Goal: Information Seeking & Learning: Learn about a topic

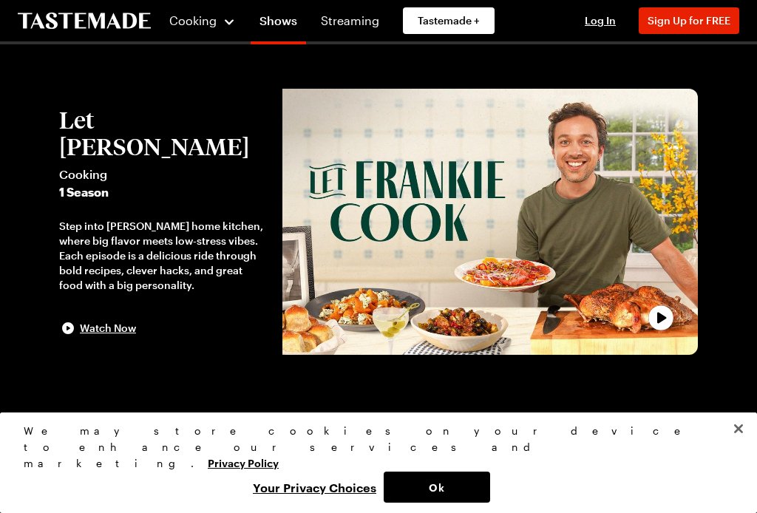
click at [744, 445] on button "Close" at bounding box center [738, 428] width 33 height 33
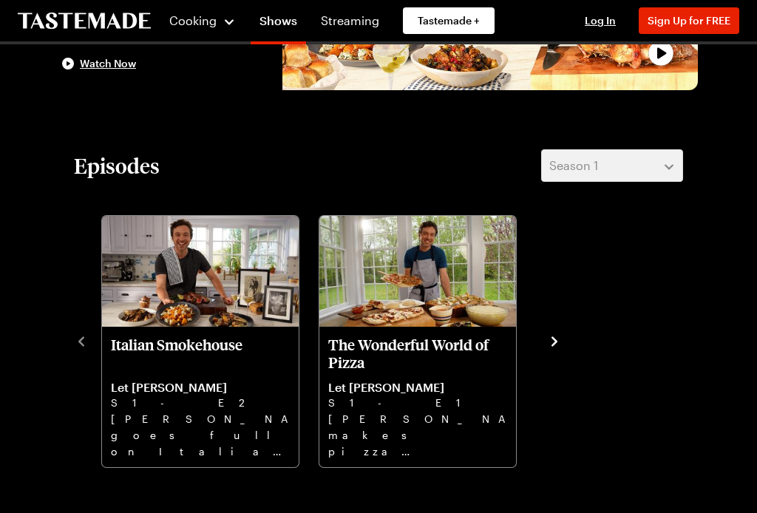
scroll to position [264, 0]
click at [553, 347] on icon "navigate to next item" at bounding box center [554, 341] width 15 height 15
click at [548, 341] on icon "navigate to next item" at bounding box center [554, 341] width 15 height 15
click at [547, 352] on div "Italian Smokehouse Let [PERSON_NAME] S1 - E2 [PERSON_NAME] goes full on Italian…" at bounding box center [378, 339] width 609 height 257
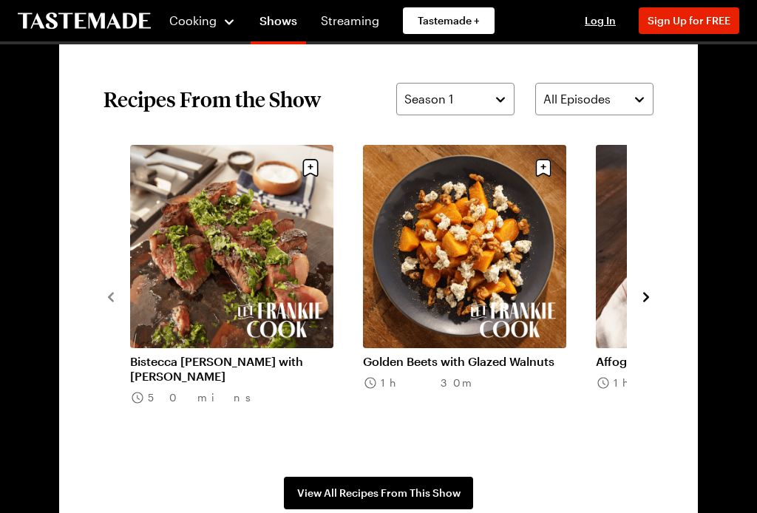
scroll to position [1028, 0]
click at [217, 354] on link "Bistecca [PERSON_NAME] with [PERSON_NAME]" at bounding box center [231, 369] width 203 height 30
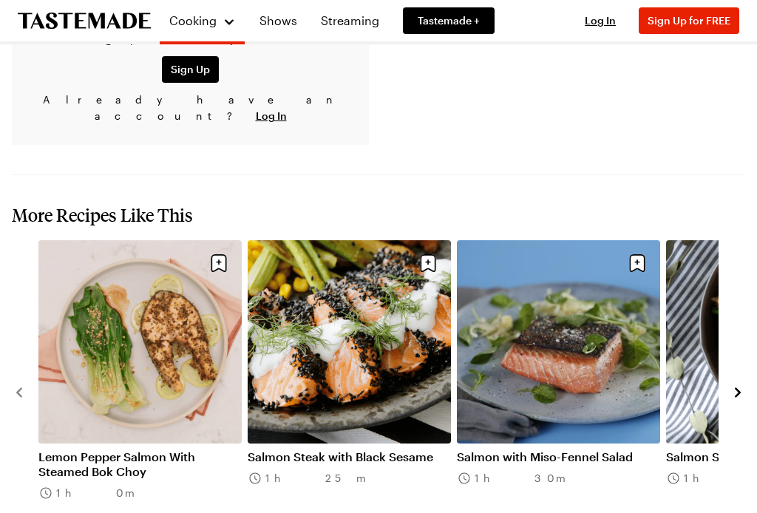
scroll to position [1648, 0]
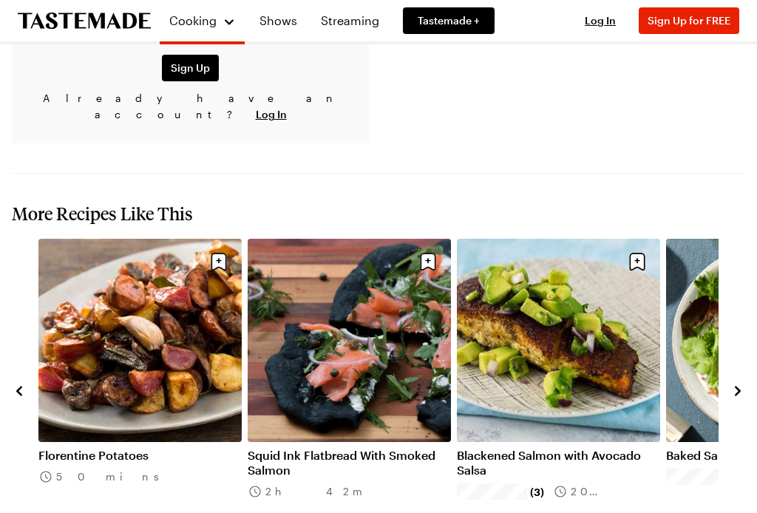
click at [733, 383] on icon "navigate to next item" at bounding box center [737, 390] width 15 height 15
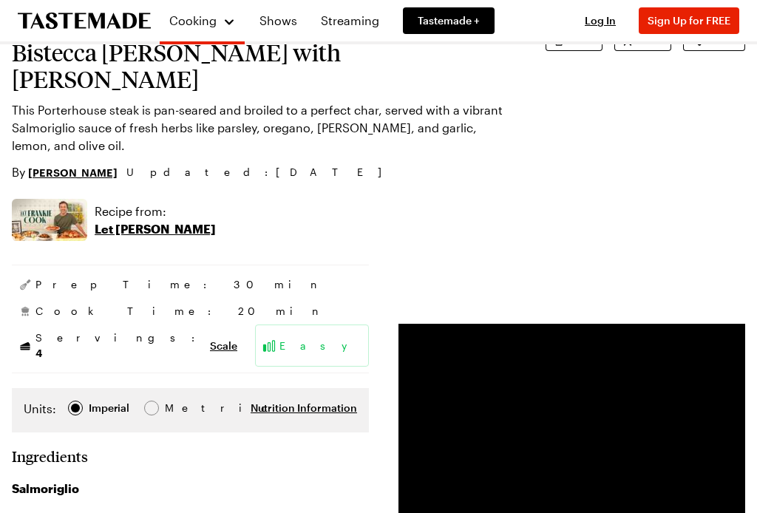
scroll to position [115, 0]
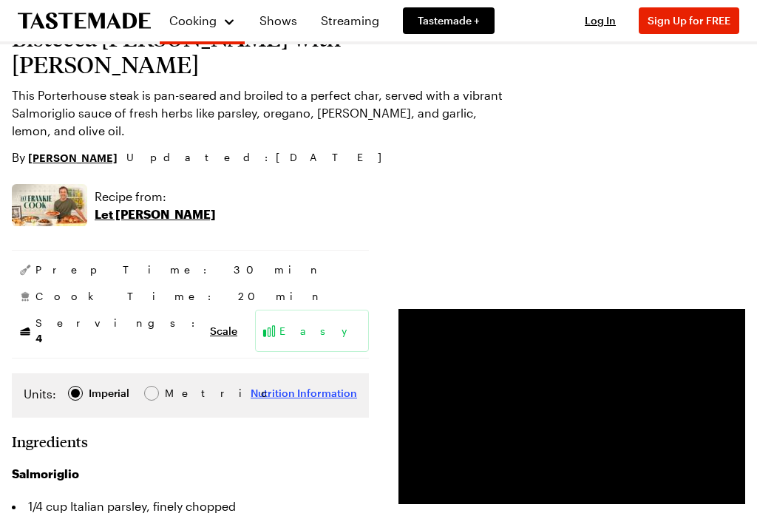
click at [298, 386] on span "Nutrition Information" at bounding box center [303, 393] width 106 height 15
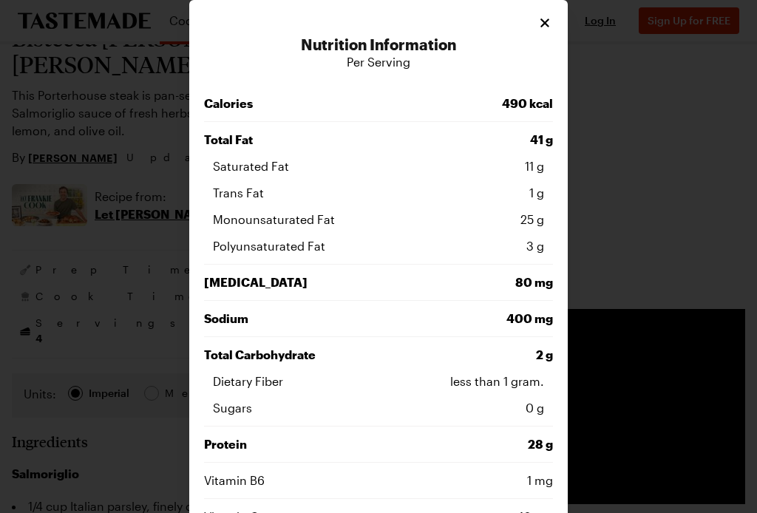
scroll to position [0, 0]
click at [540, 23] on icon "Close" at bounding box center [544, 23] width 15 height 15
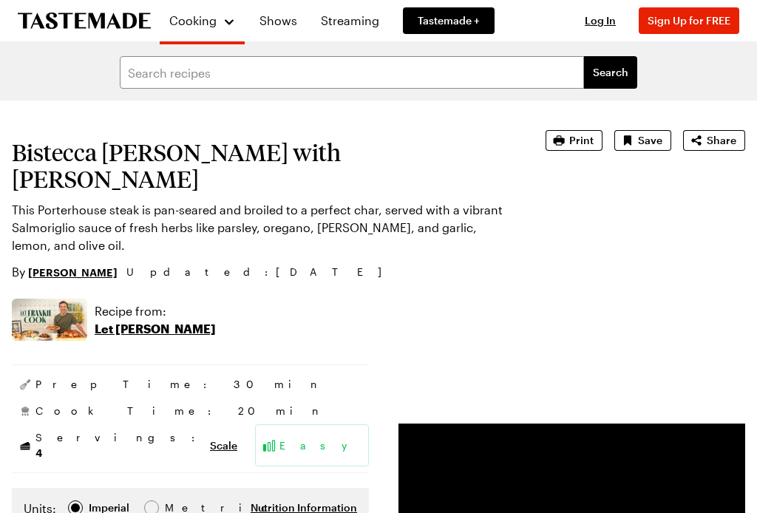
click at [126, 320] on p "Let [PERSON_NAME]" at bounding box center [155, 329] width 121 height 18
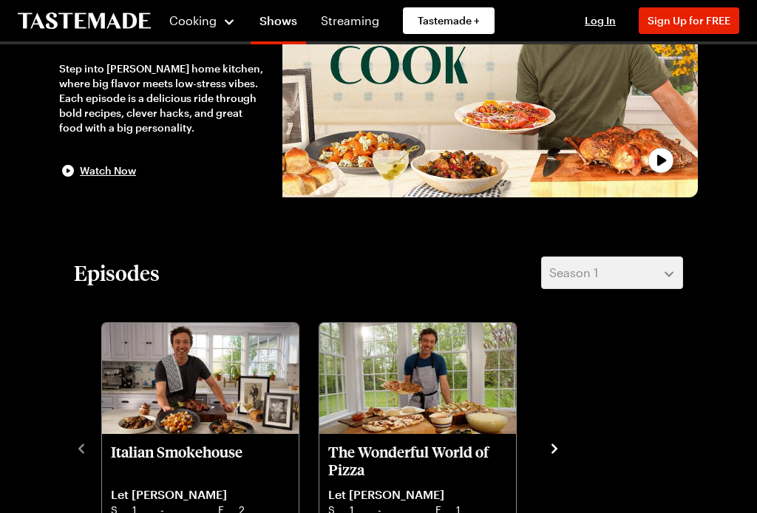
scroll to position [158, 0]
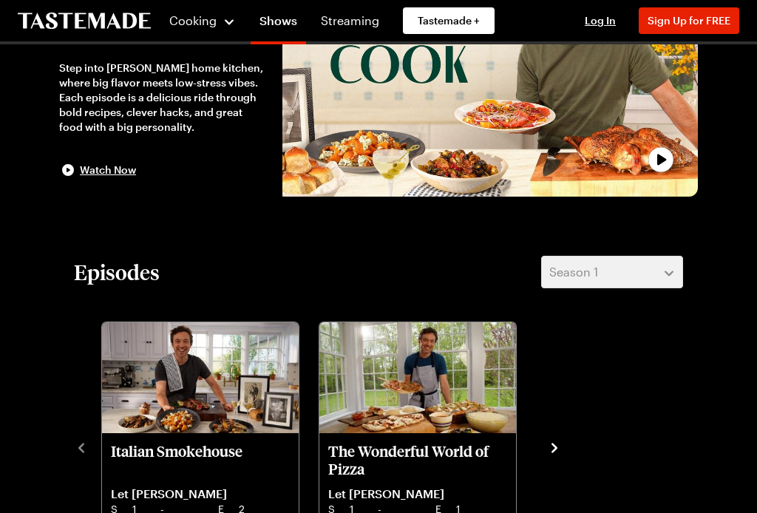
click at [557, 453] on icon "navigate to next item" at bounding box center [554, 447] width 15 height 15
click at [552, 451] on icon "navigate to next item" at bounding box center [554, 448] width 6 height 10
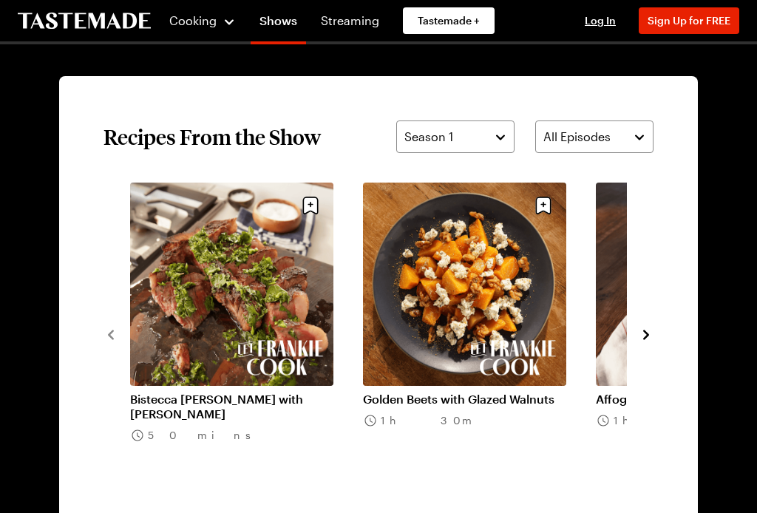
scroll to position [991, 0]
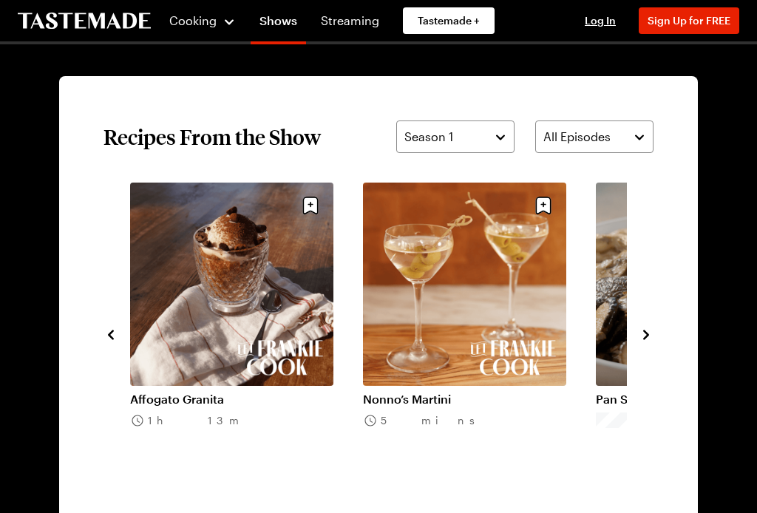
click at [492, 392] on link "Nonno’s Martini" at bounding box center [464, 399] width 203 height 15
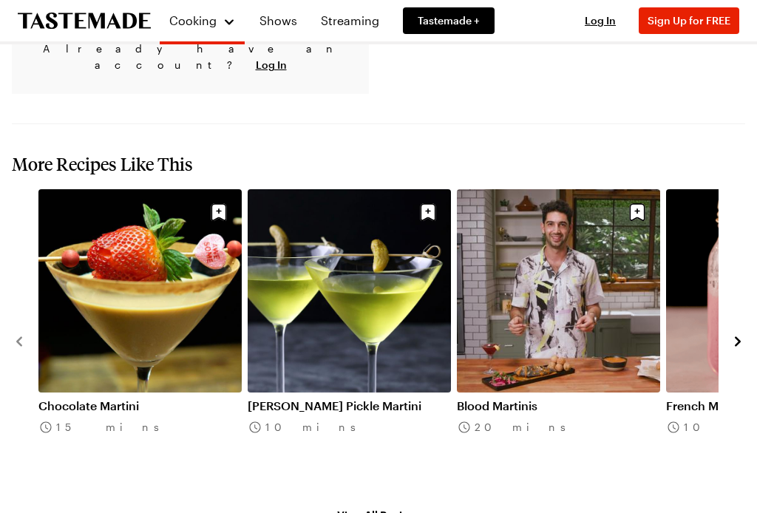
scroll to position [1397, 0]
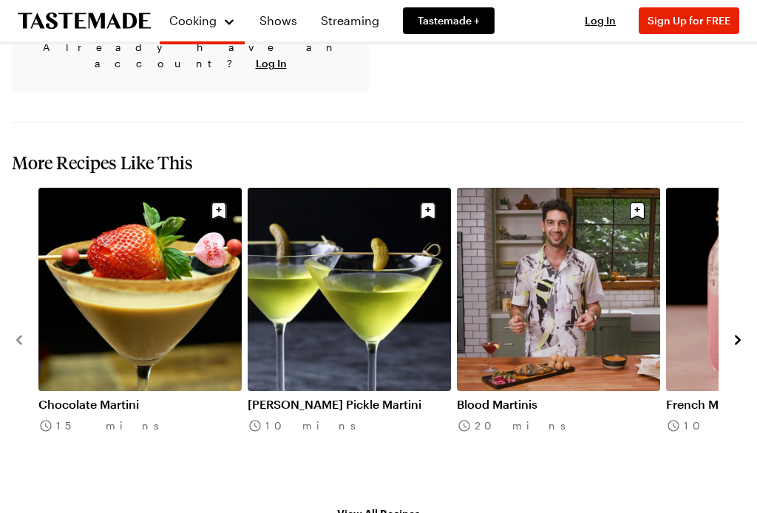
click at [563, 397] on link "Blood Martinis" at bounding box center [558, 404] width 203 height 15
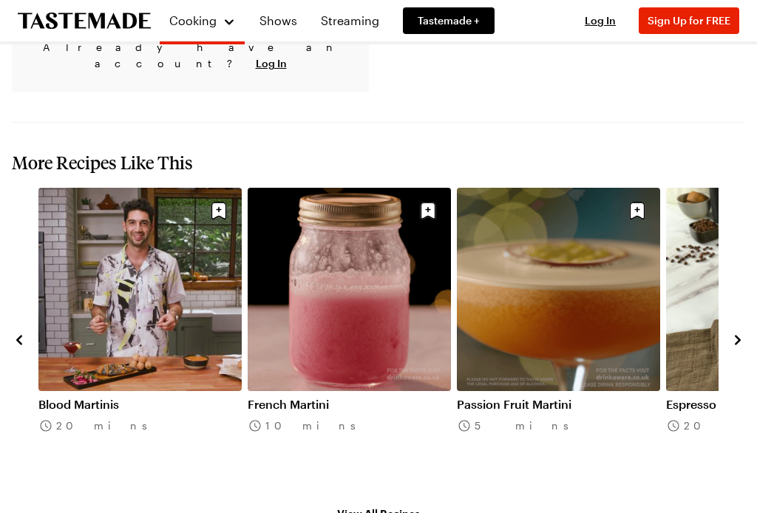
click at [397, 397] on link "French Martini" at bounding box center [349, 404] width 203 height 15
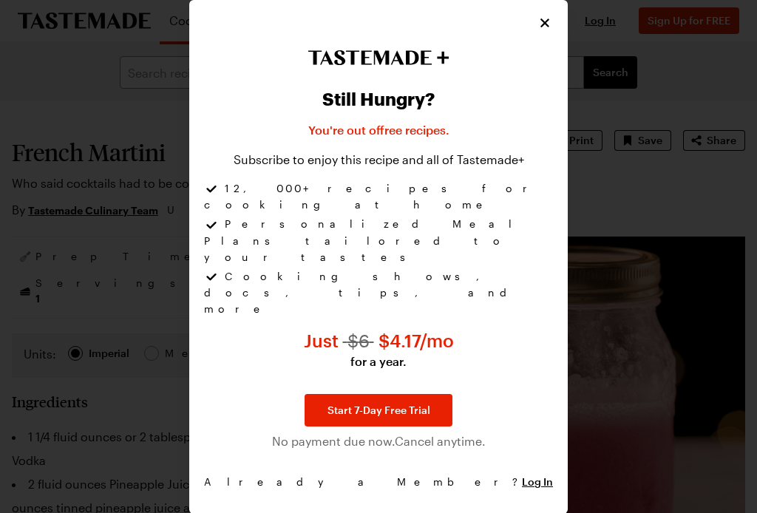
click at [547, 27] on icon "Close" at bounding box center [544, 22] width 9 height 9
click at [545, 27] on icon "Close" at bounding box center [544, 22] width 9 height 9
click at [542, 30] on icon "Close" at bounding box center [544, 23] width 15 height 15
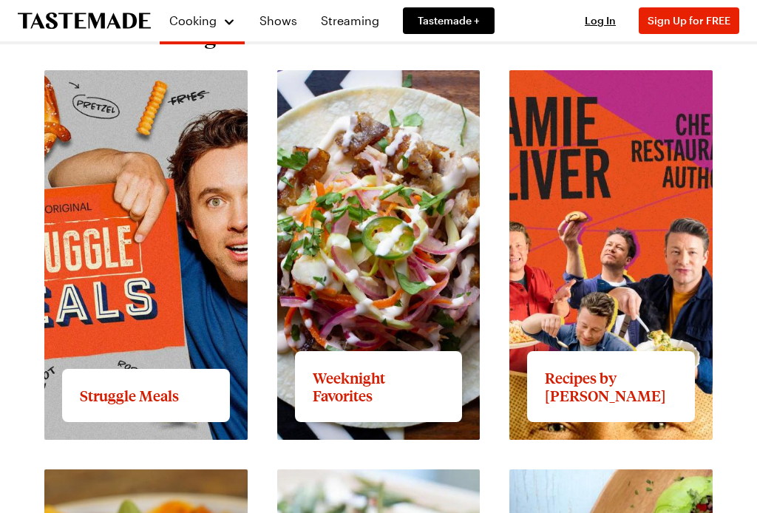
scroll to position [1099, 0]
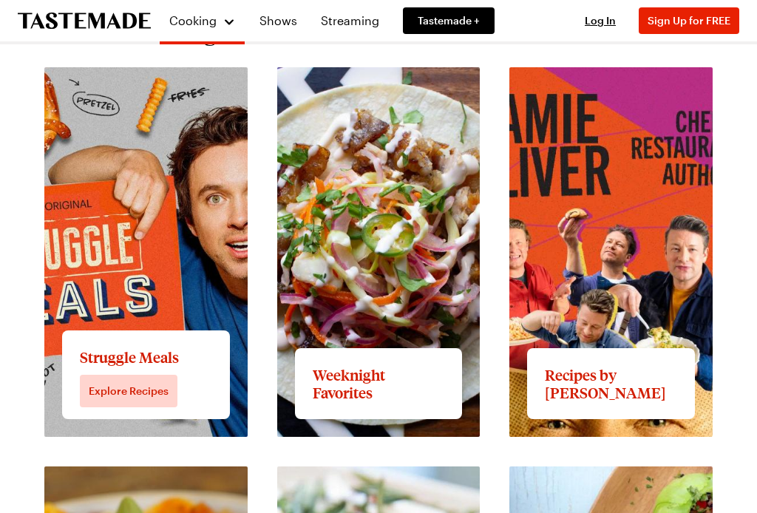
click at [177, 83] on link "View full content for Struggle Meals" at bounding box center [144, 76] width 200 height 14
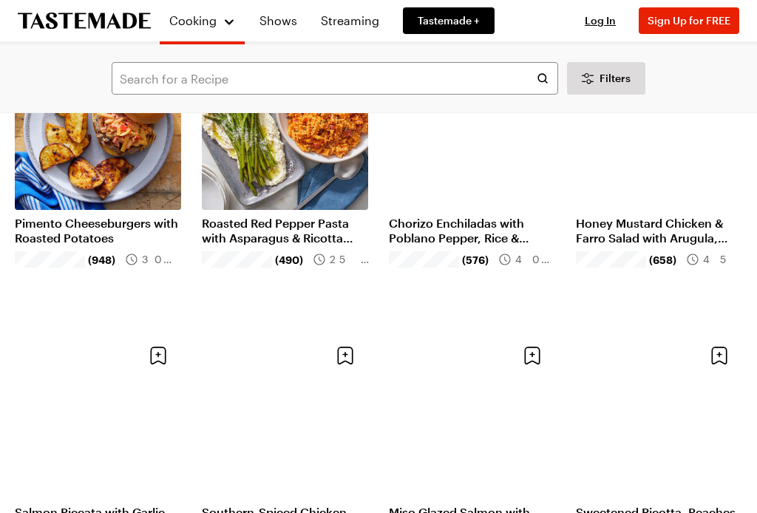
scroll to position [1347, 0]
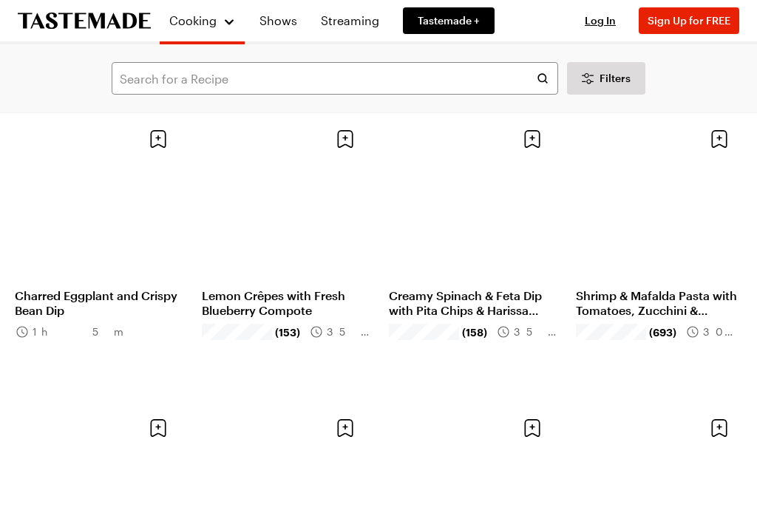
scroll to position [2990, 0]
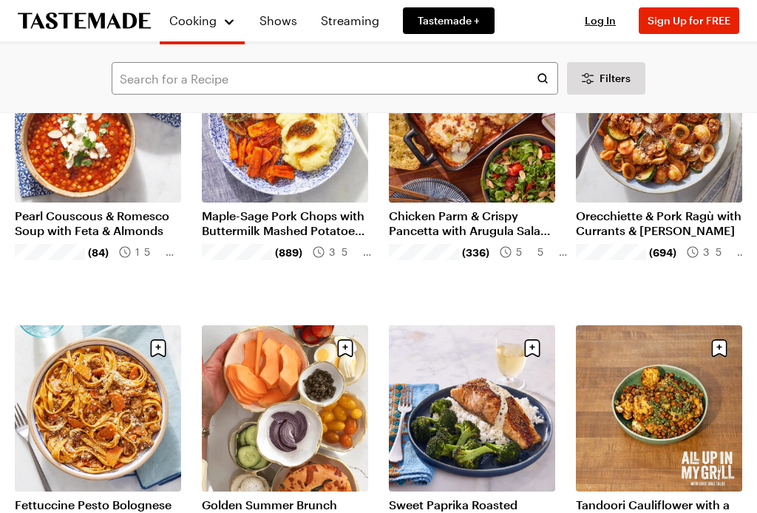
scroll to position [4234, 0]
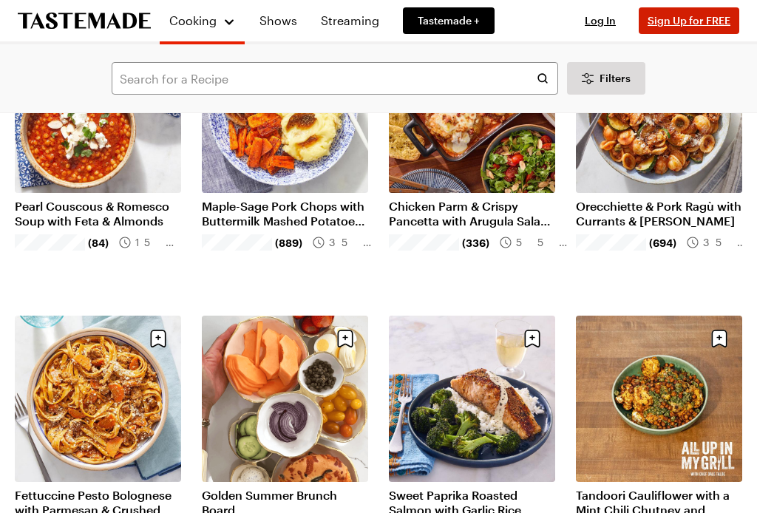
click at [686, 13] on button "Sign Up for FREE" at bounding box center [688, 20] width 100 height 27
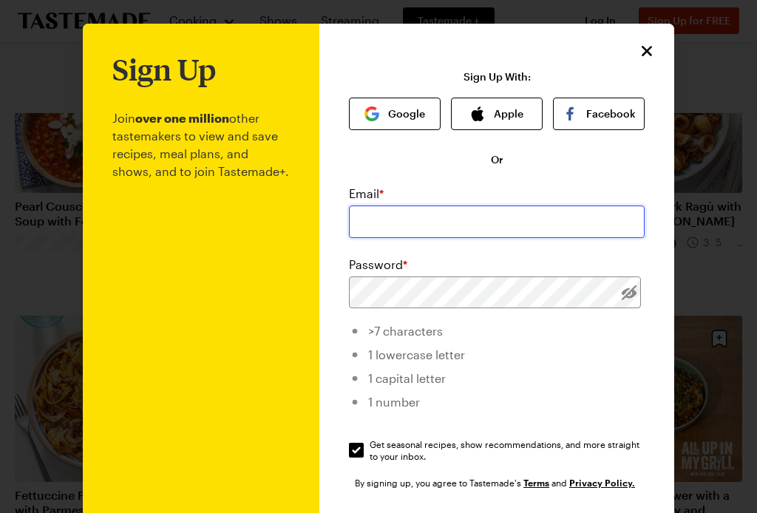
click at [479, 221] on input "email" at bounding box center [497, 221] width 296 height 33
type input "[EMAIL_ADDRESS][DOMAIN_NAME]"
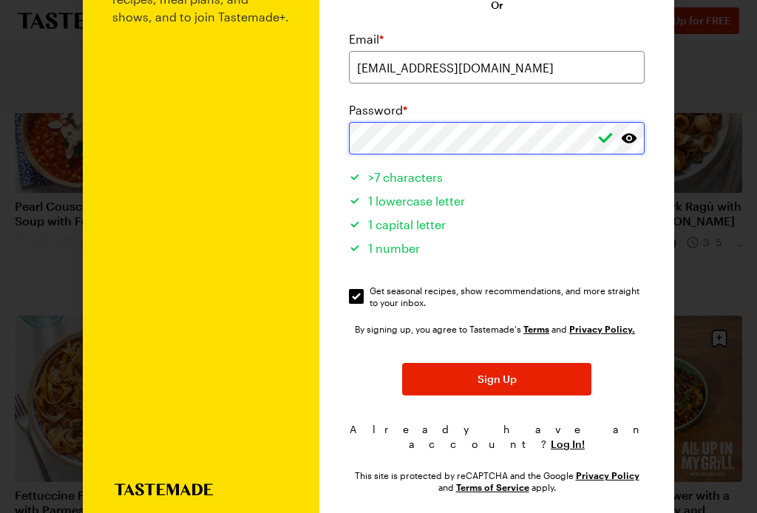
scroll to position [154, 0]
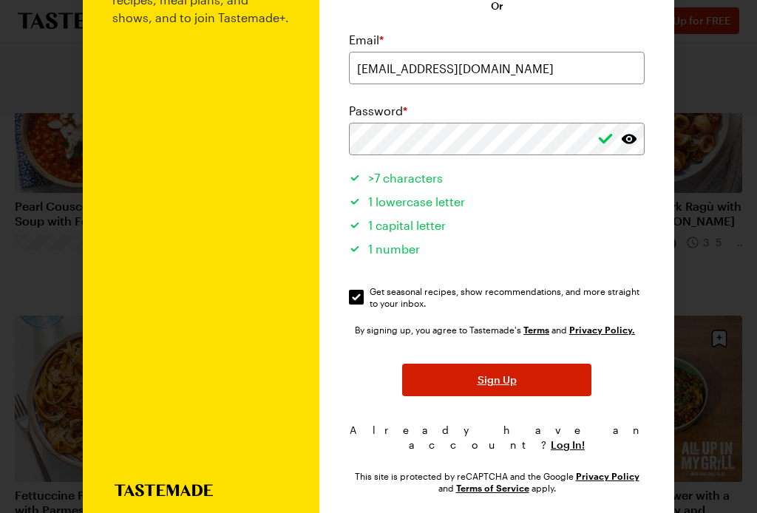
click at [540, 380] on button "Sign Up" at bounding box center [496, 379] width 189 height 33
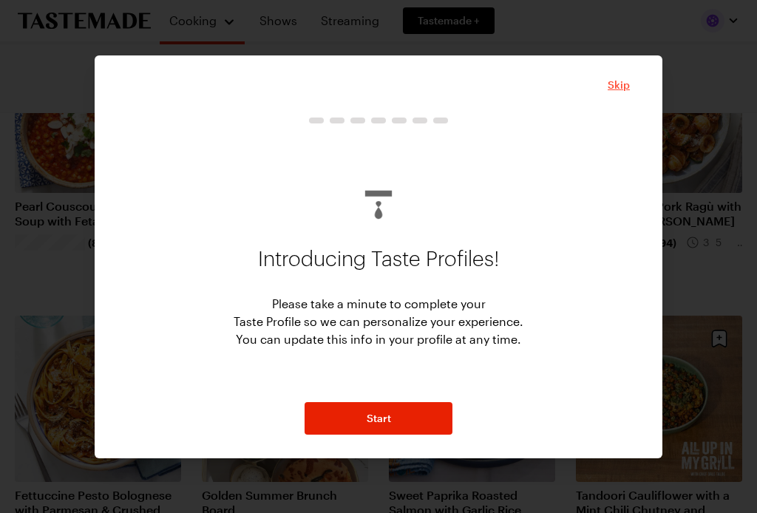
click at [628, 92] on span "Skip" at bounding box center [618, 85] width 22 height 15
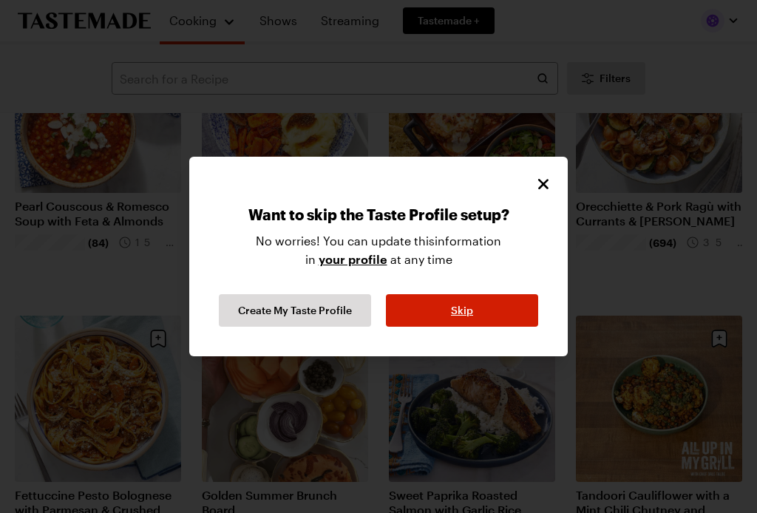
click at [448, 318] on button "Skip" at bounding box center [462, 310] width 152 height 33
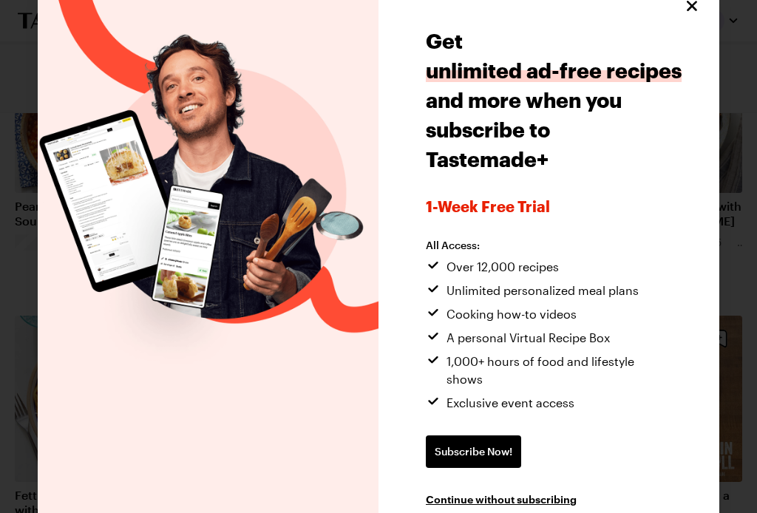
scroll to position [20, 0]
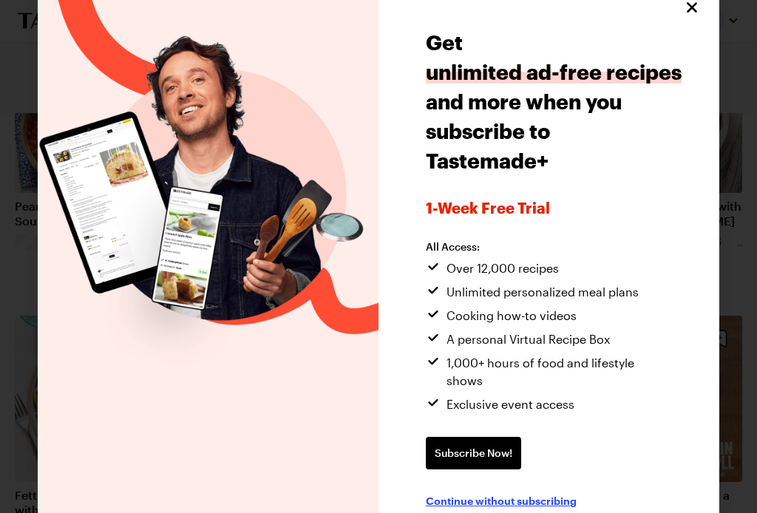
click at [543, 493] on span "Continue without subscribing" at bounding box center [501, 500] width 151 height 15
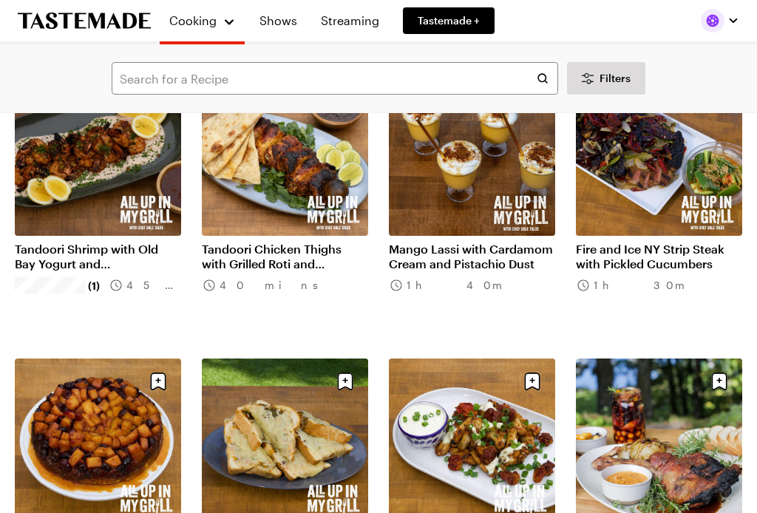
scroll to position [4775, 0]
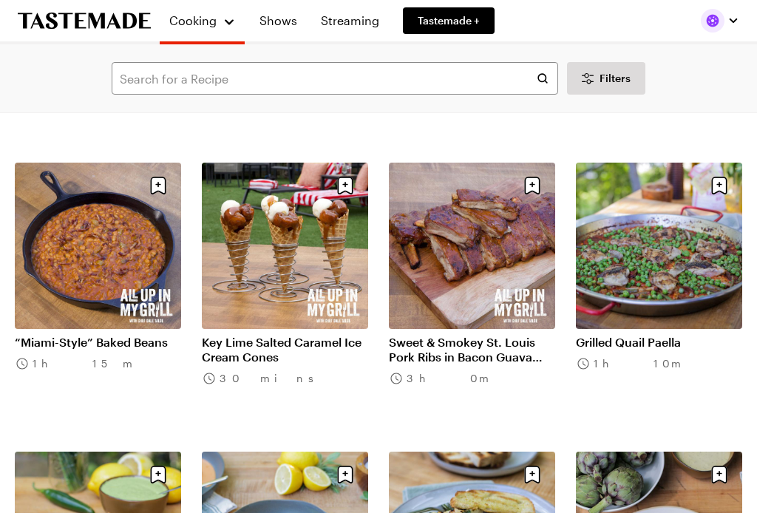
scroll to position [6410, 0]
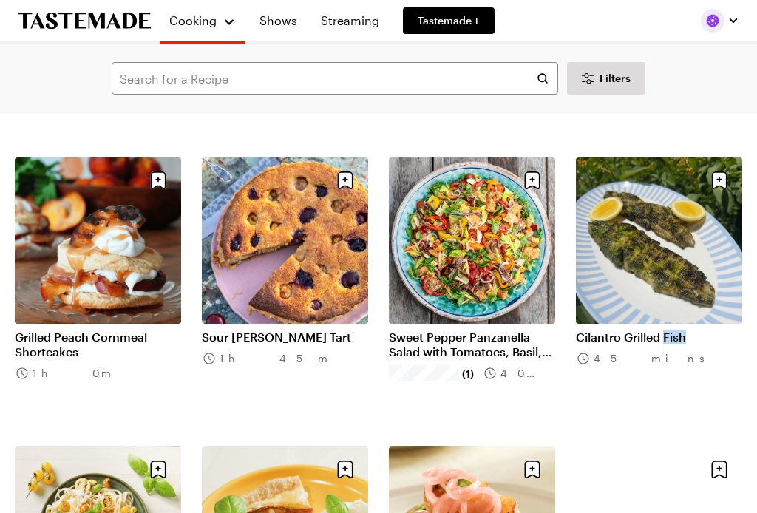
scroll to position [7579, 0]
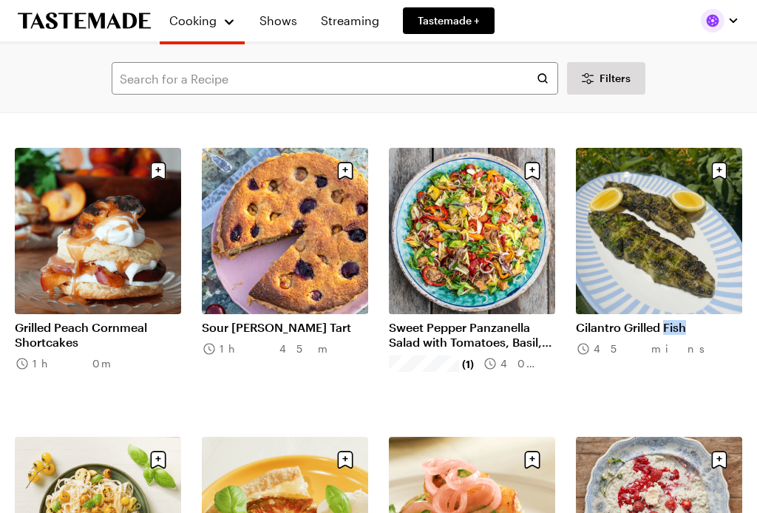
click at [427, 349] on link "Sweet Pepper Panzanella Salad with Tomatoes, Basil, Capers & Anchovies" at bounding box center [472, 335] width 166 height 30
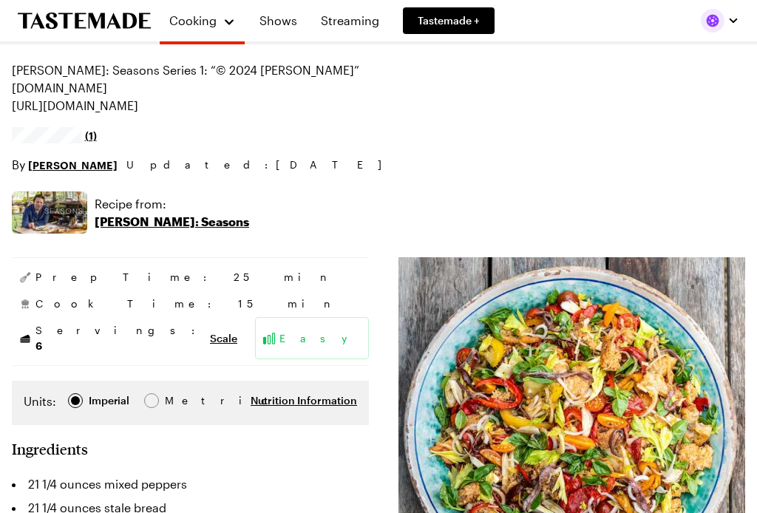
scroll to position [13, 0]
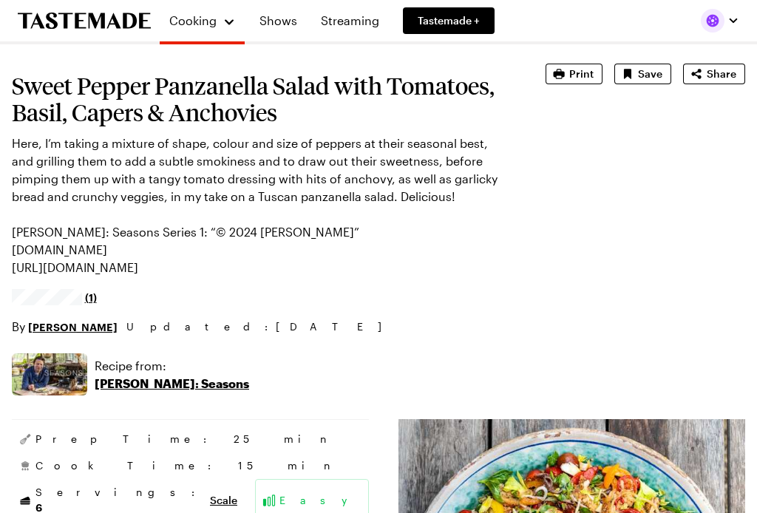
type textarea "x"
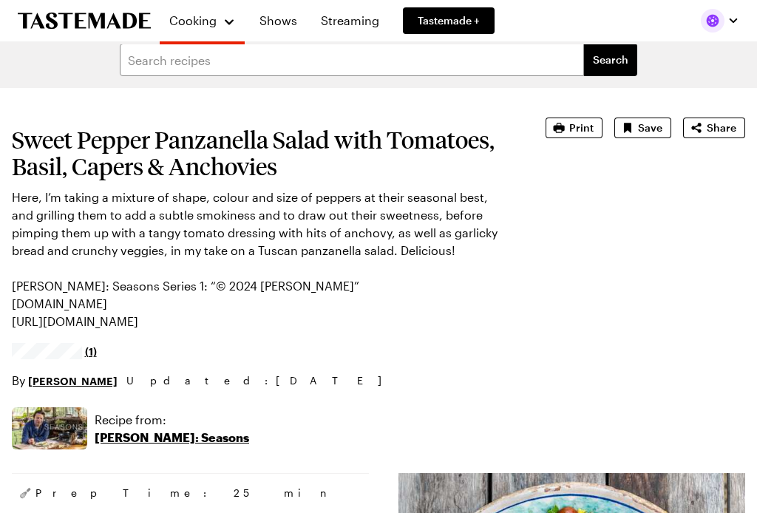
scroll to position [0, 0]
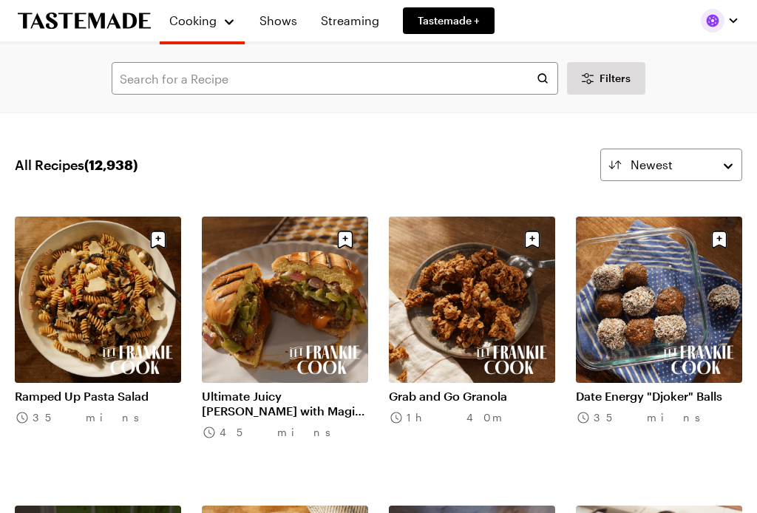
click at [448, 161] on div "All Recipes ( 12,938 ) Newest" at bounding box center [378, 165] width 727 height 33
click at [311, 75] on input "text" at bounding box center [335, 78] width 446 height 33
type input "Porterhouse"
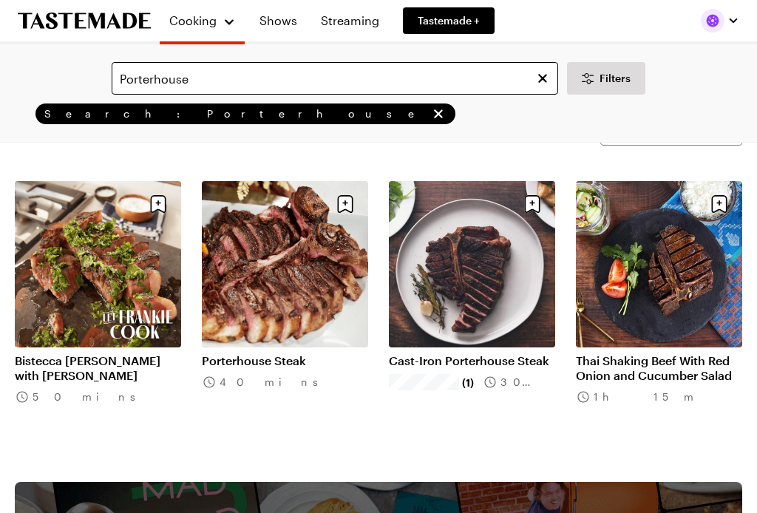
scroll to position [62, 0]
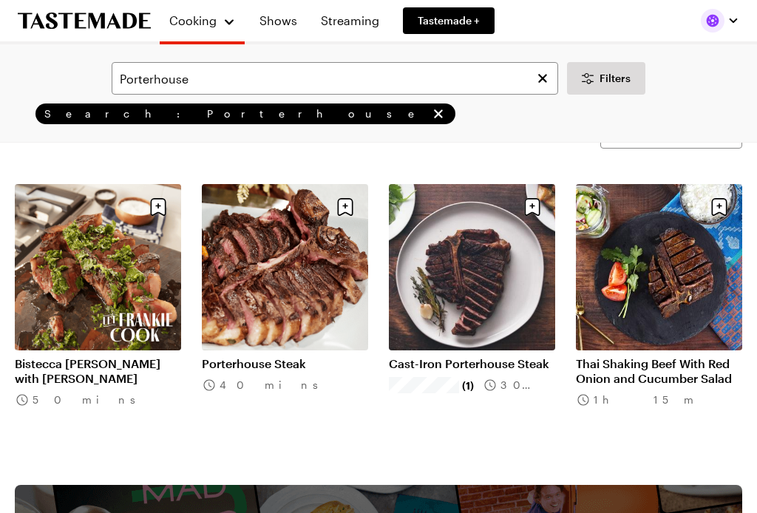
click at [483, 356] on link "Cast-Iron Porterhouse Steak" at bounding box center [472, 363] width 166 height 15
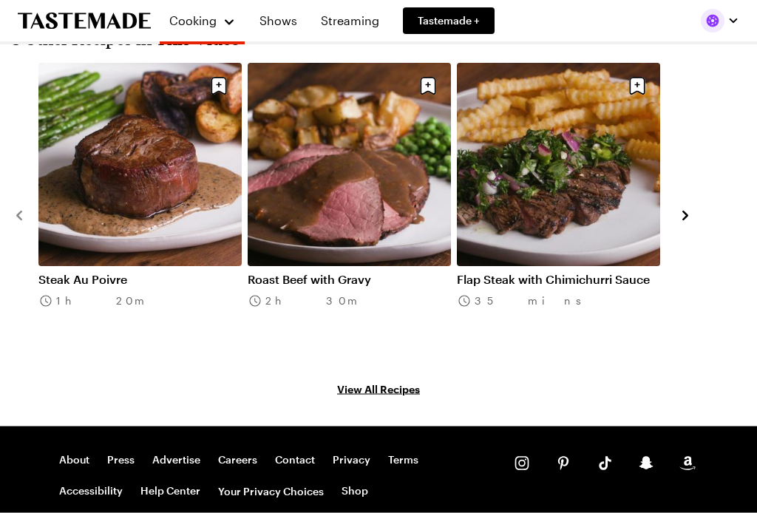
scroll to position [1888, 0]
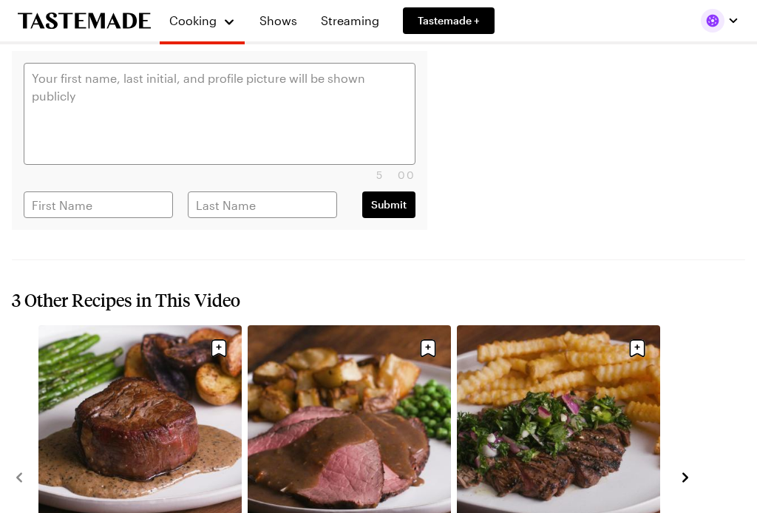
type textarea "x"
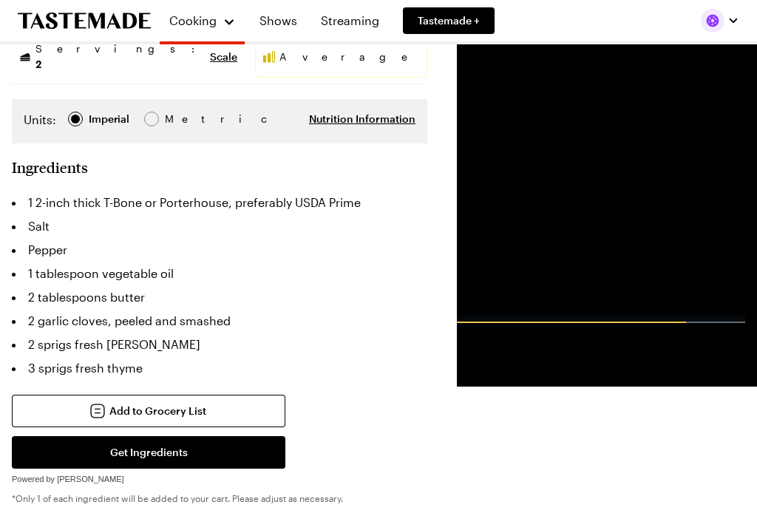
scroll to position [310, 0]
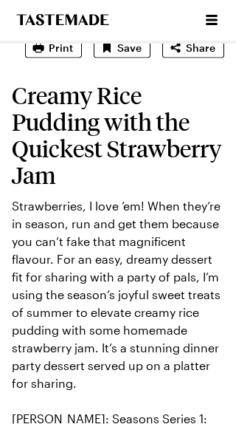
scroll to position [137, 0]
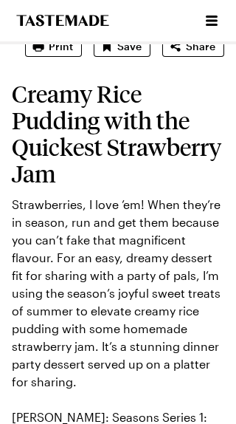
type textarea "x"
